Goal: Information Seeking & Learning: Learn about a topic

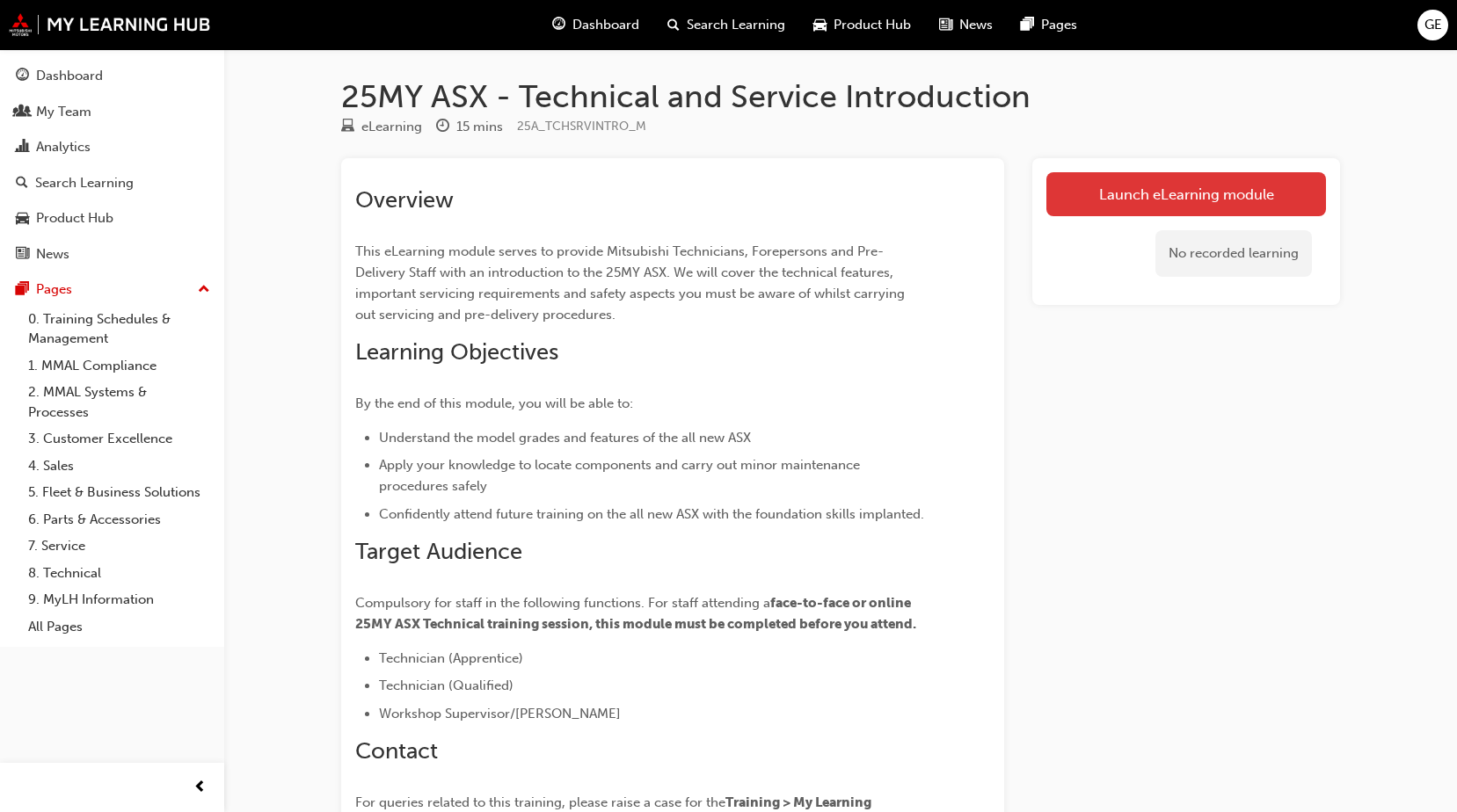
click at [824, 197] on link "Launch eLearning module" at bounding box center [1186, 194] width 280 height 44
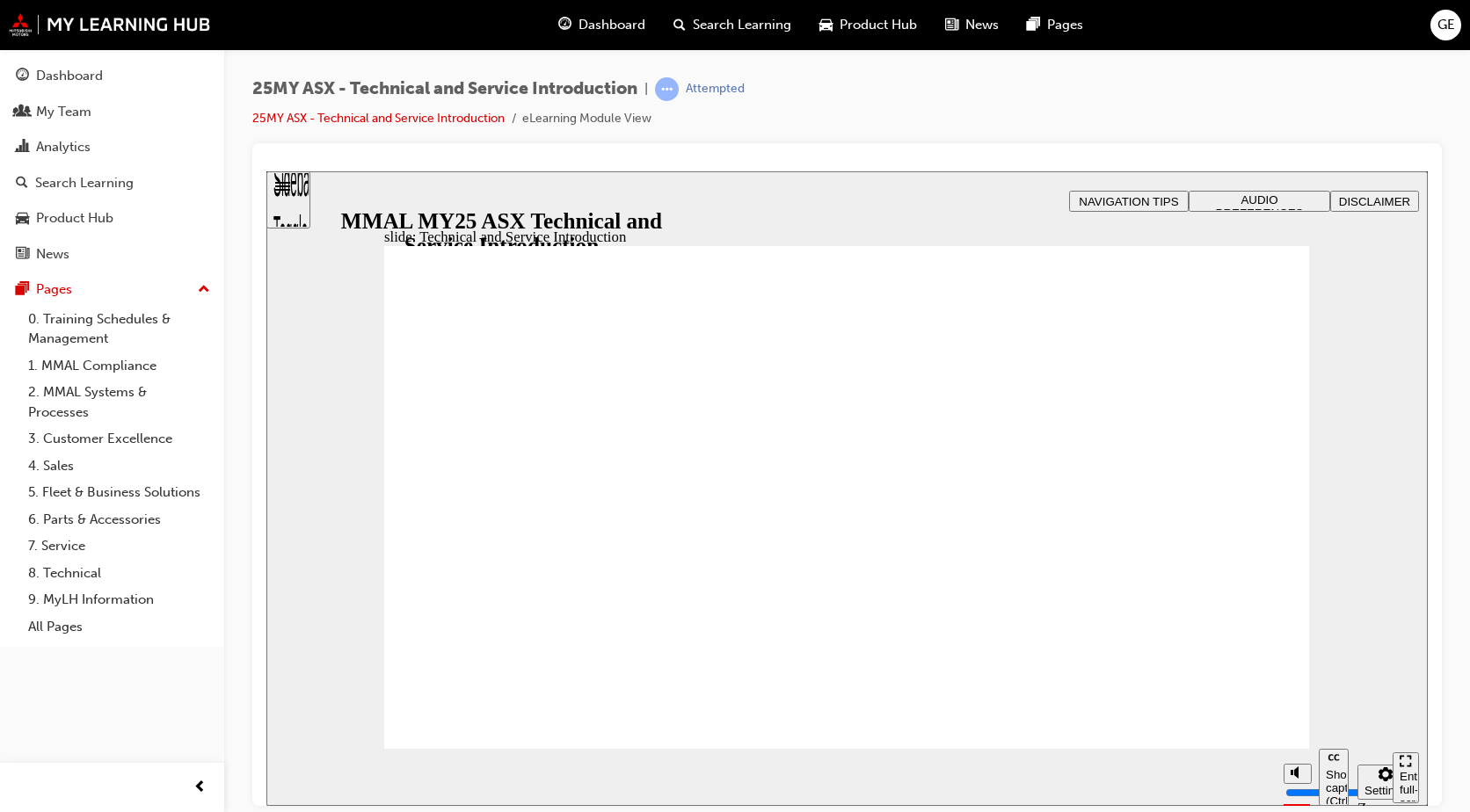
click at [824, 23] on span "GE" at bounding box center [1446, 25] width 18 height 20
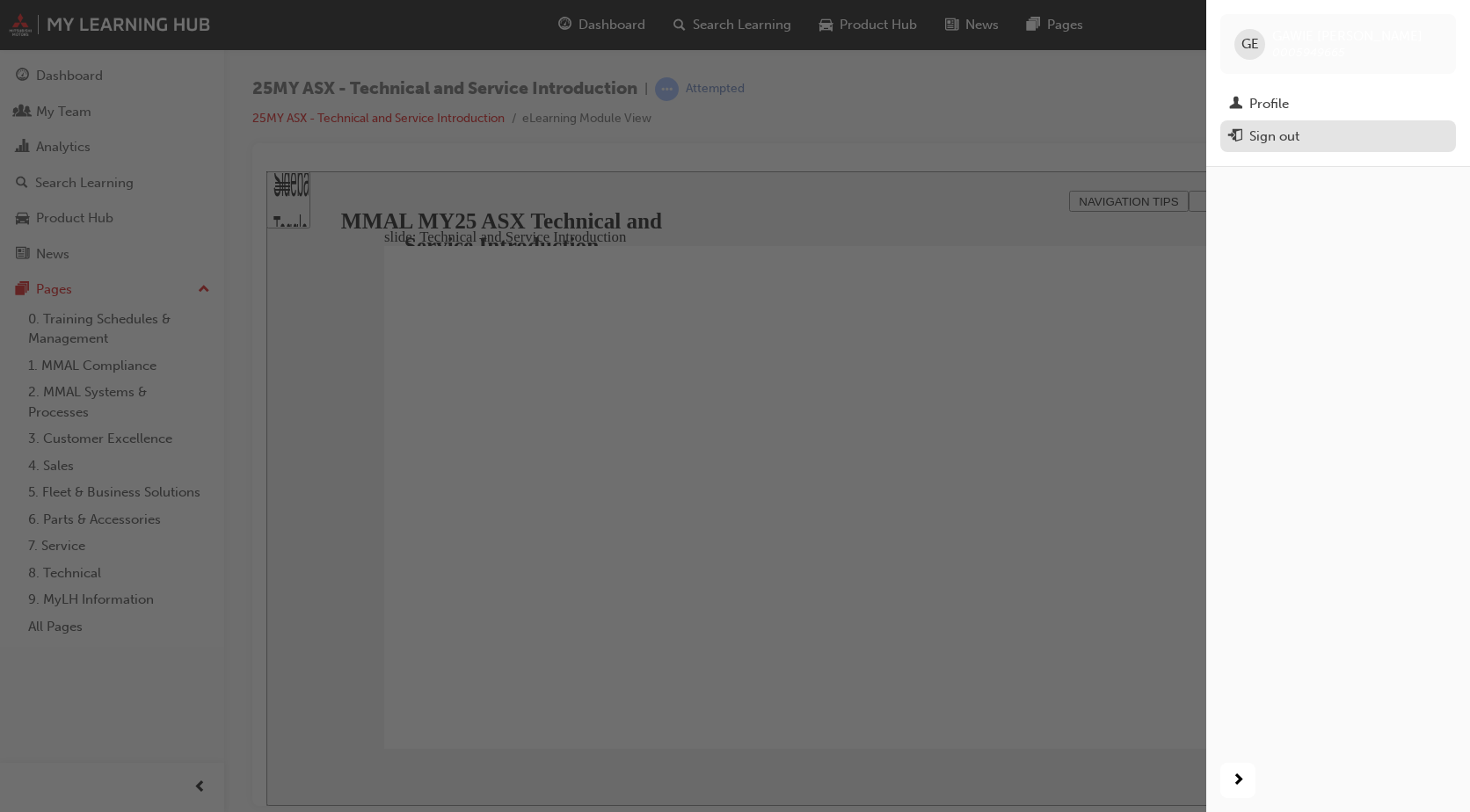
click at [824, 135] on div "Sign out" at bounding box center [1338, 137] width 218 height 22
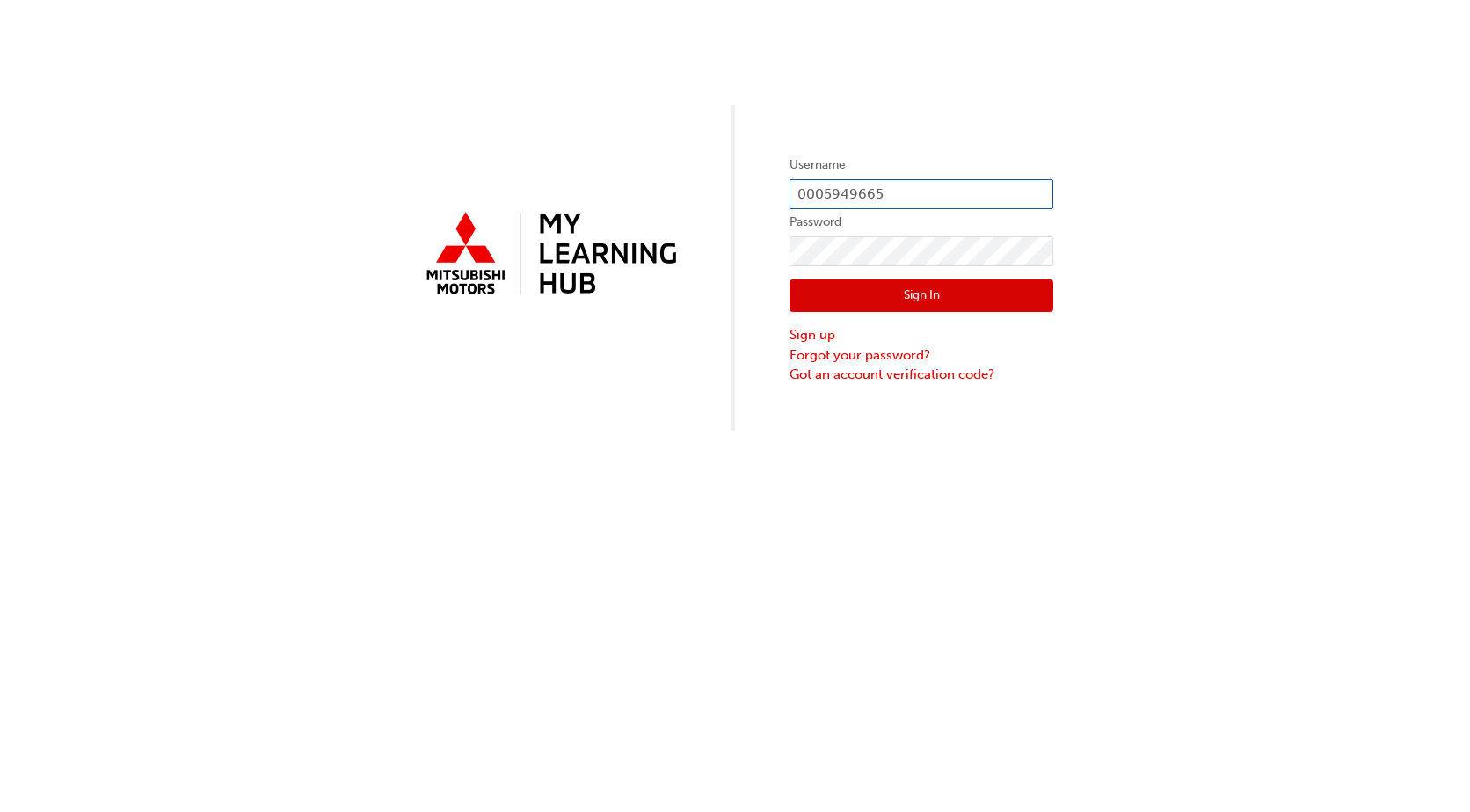
click at [870, 195] on input "0005949665" at bounding box center [921, 194] width 264 height 30
type input "5"
type input "0005994086"
click at [799, 290] on button "Sign In" at bounding box center [921, 296] width 264 height 34
